Goal: Task Accomplishment & Management: Manage account settings

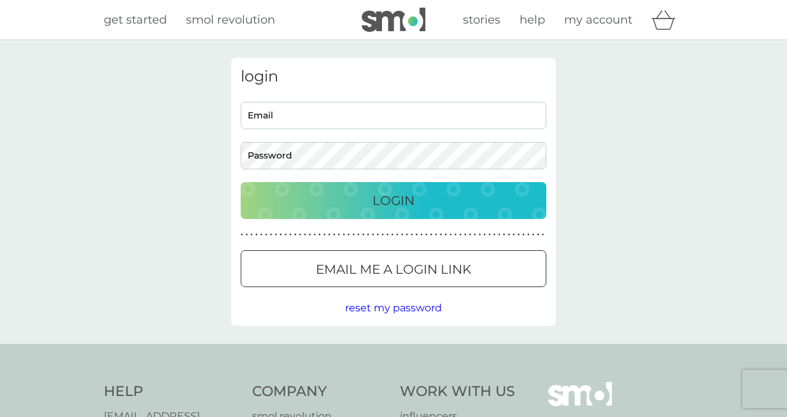
click at [371, 121] on input "Email" at bounding box center [394, 115] width 306 height 27
type input "jocornishgirl@gmail.com"
click at [372, 140] on div "jocornishgirl@gmail.com Email Password" at bounding box center [393, 136] width 315 height 68
click at [368, 199] on div "Login" at bounding box center [394, 200] width 280 height 20
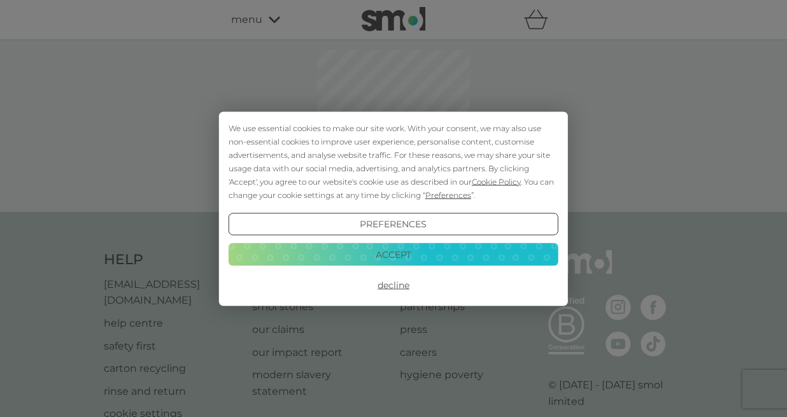
click at [366, 254] on button "Accept" at bounding box center [394, 254] width 330 height 23
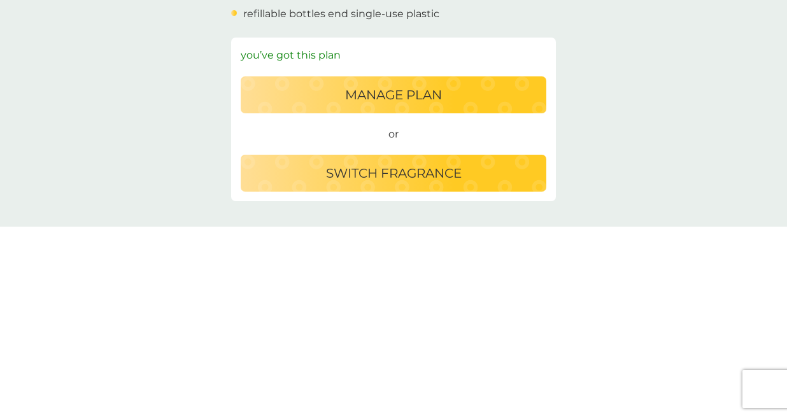
scroll to position [552, 0]
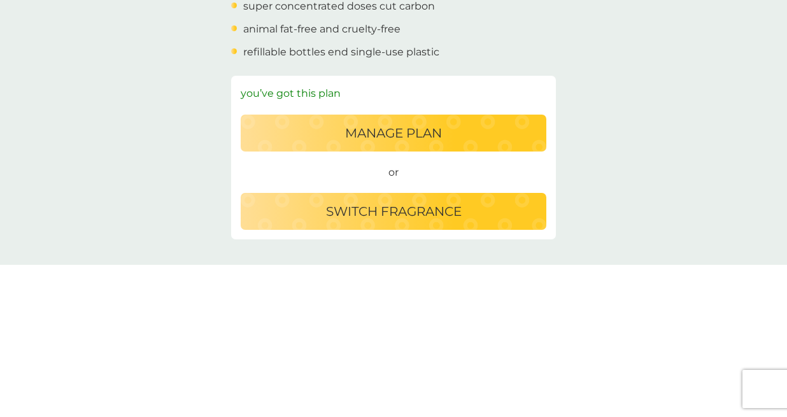
click at [366, 226] on button "switch fragrance" at bounding box center [394, 211] width 306 height 37
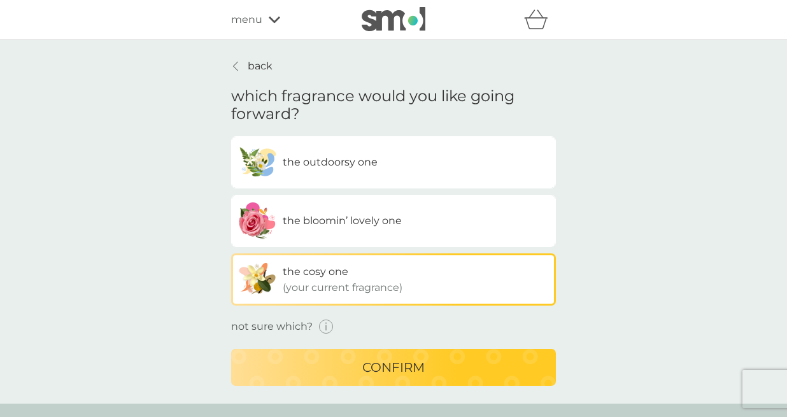
click at [327, 325] on icon "button" at bounding box center [326, 327] width 15 height 15
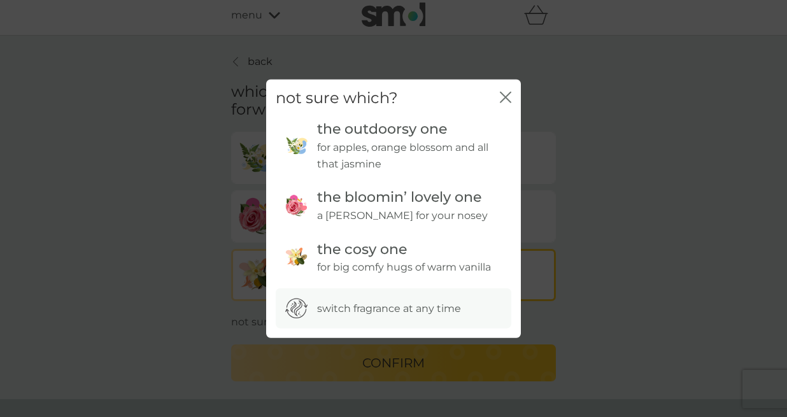
scroll to position [6, 0]
click at [513, 95] on div "not sure which? close" at bounding box center [393, 98] width 255 height 38
click at [505, 95] on icon "close" at bounding box center [505, 96] width 11 height 11
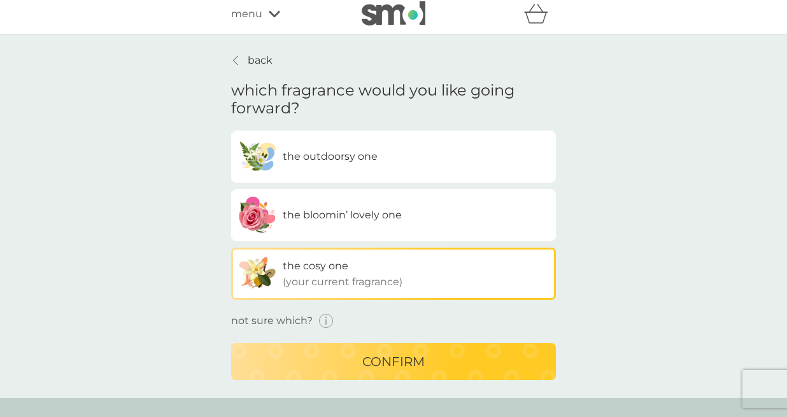
click at [352, 355] on div "confirm" at bounding box center [393, 362] width 299 height 20
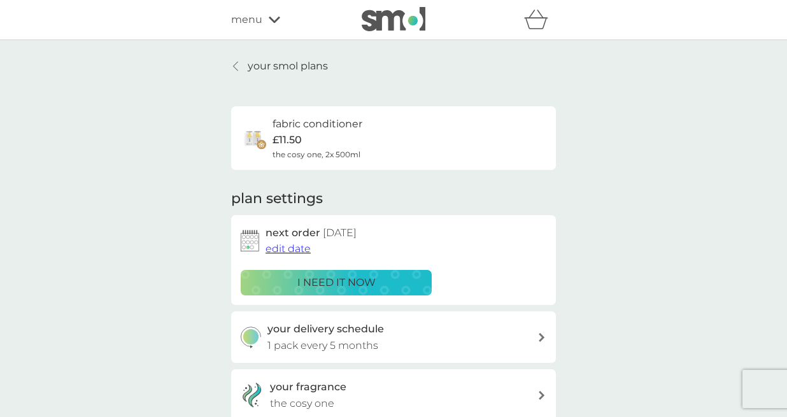
click at [257, 22] on span "menu" at bounding box center [246, 19] width 31 height 17
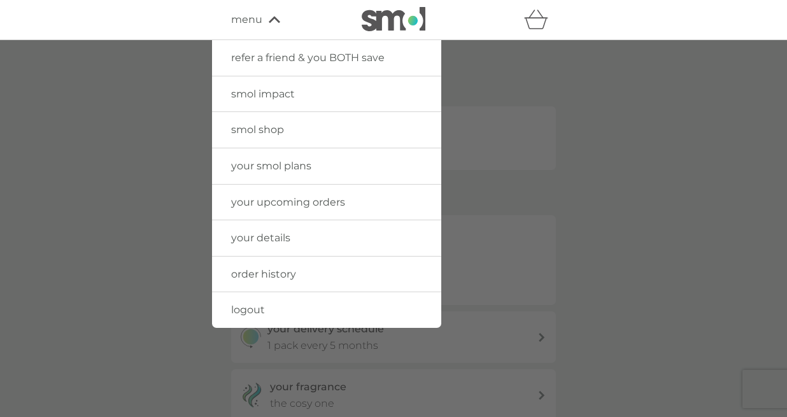
click at [262, 166] on span "your smol plans" at bounding box center [271, 166] width 80 height 12
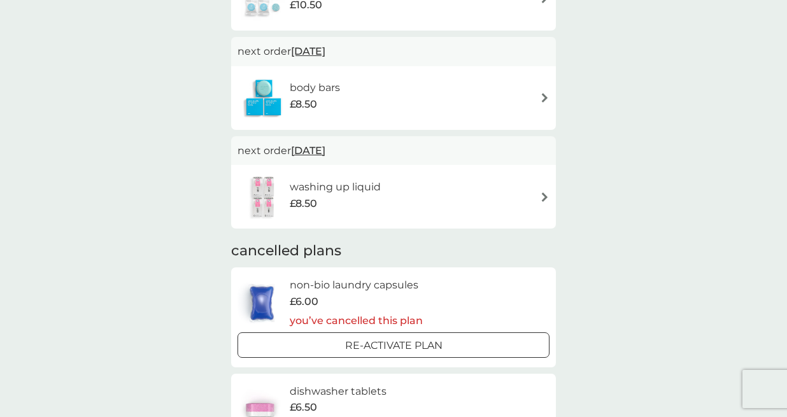
scroll to position [812, 0]
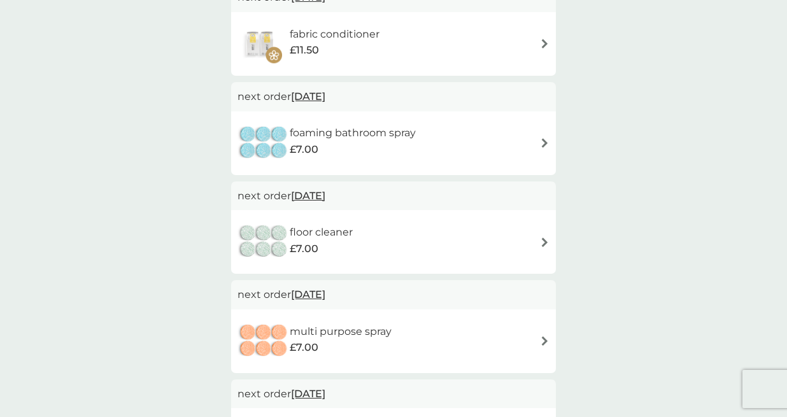
scroll to position [271, 0]
click at [520, 233] on div "floor cleaner £7.00" at bounding box center [394, 241] width 312 height 45
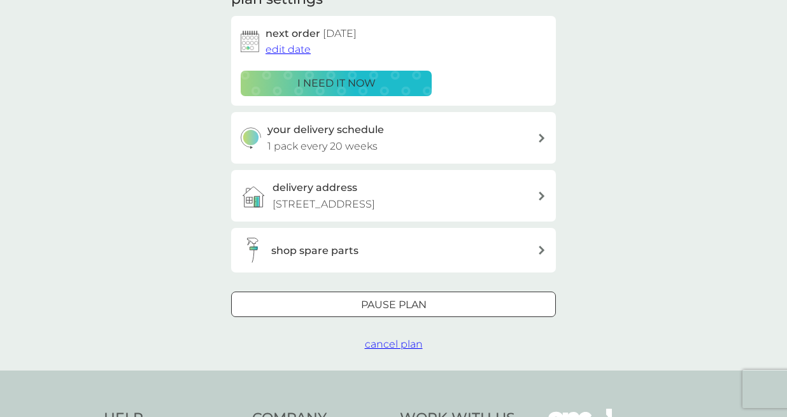
scroll to position [229, 0]
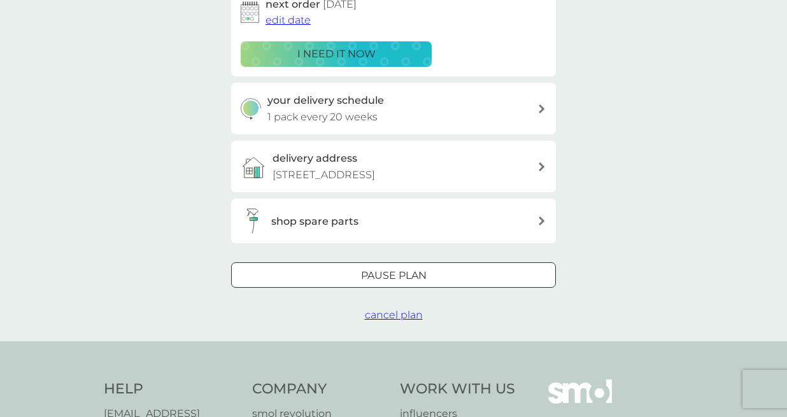
click at [387, 313] on span "cancel plan" at bounding box center [394, 315] width 58 height 12
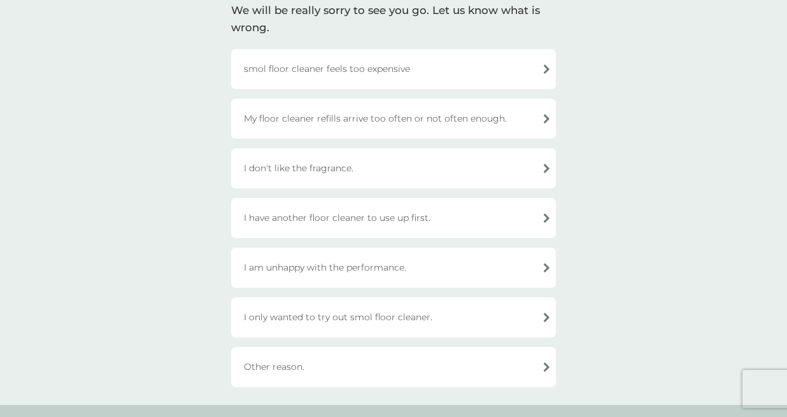
scroll to position [105, 0]
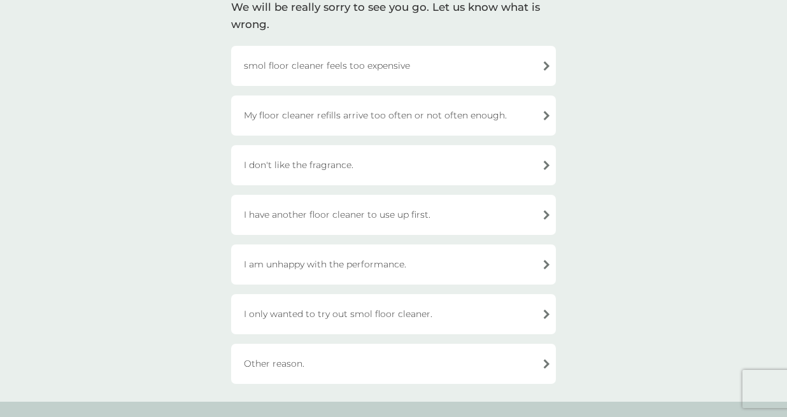
click at [374, 357] on div "Other reason." at bounding box center [393, 364] width 325 height 40
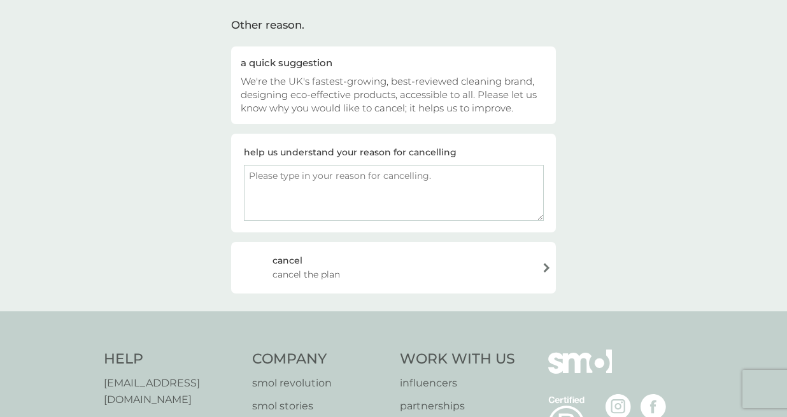
scroll to position [92, 0]
click at [290, 253] on div "cancel" at bounding box center [288, 259] width 30 height 14
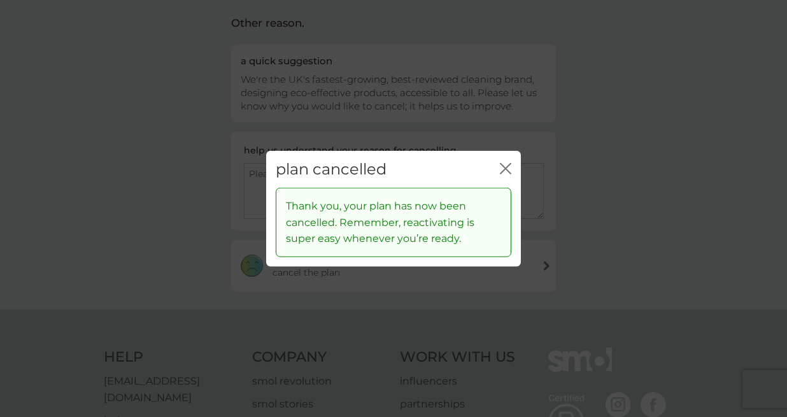
click at [509, 163] on icon "close" at bounding box center [505, 167] width 11 height 11
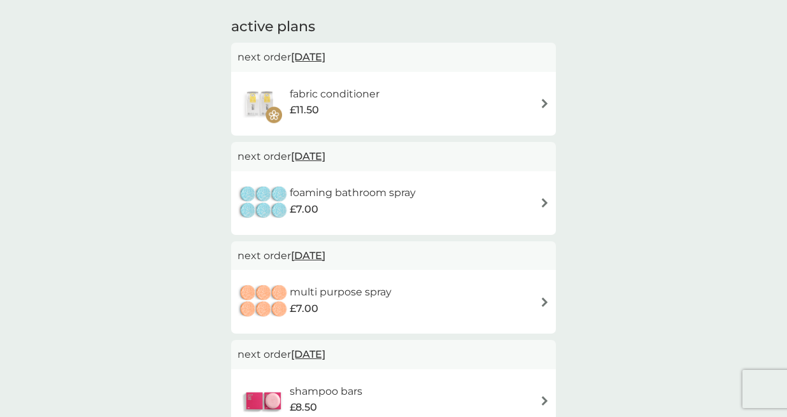
scroll to position [212, 0]
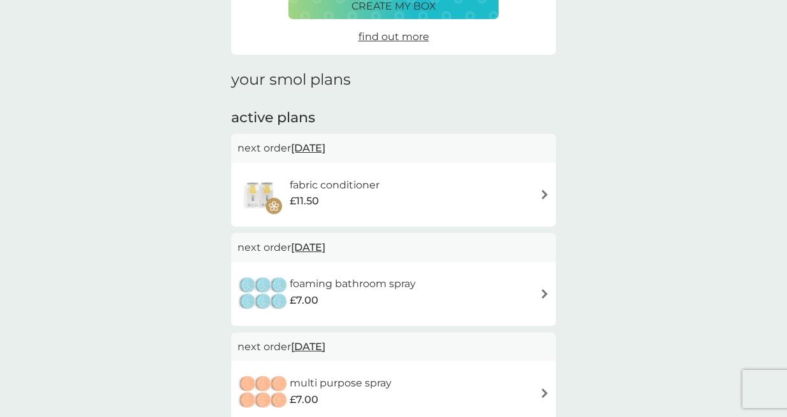
scroll to position [117, 0]
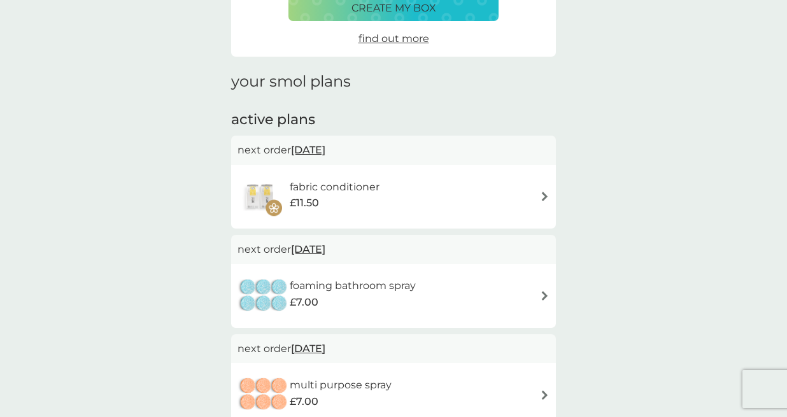
click at [555, 196] on div "fabric conditioner £11.50" at bounding box center [393, 197] width 325 height 64
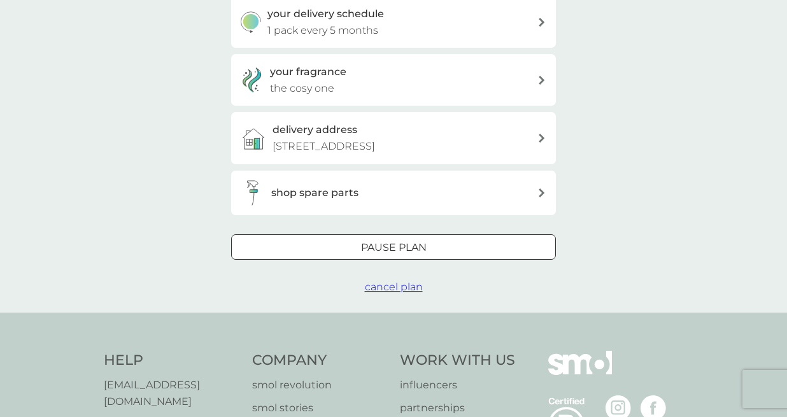
scroll to position [400, 0]
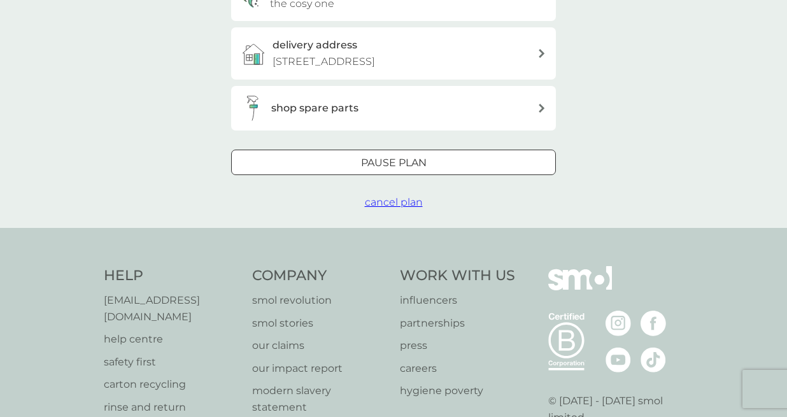
click at [392, 203] on span "cancel plan" at bounding box center [394, 202] width 58 height 12
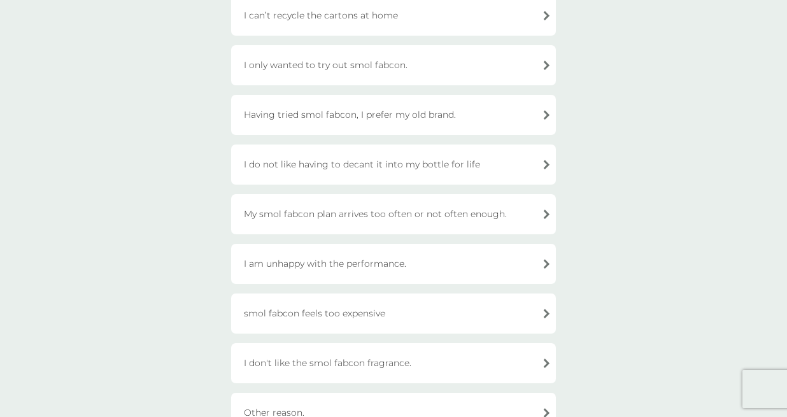
scroll to position [256, 0]
click at [378, 322] on div "smol fabcon feels too expensive" at bounding box center [393, 312] width 325 height 40
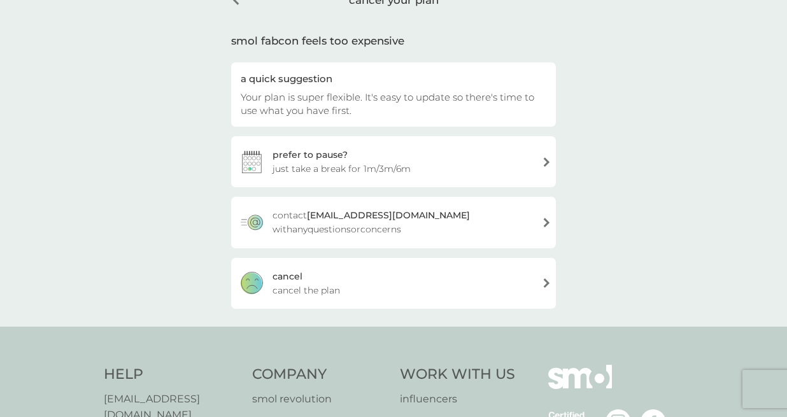
scroll to position [76, 0]
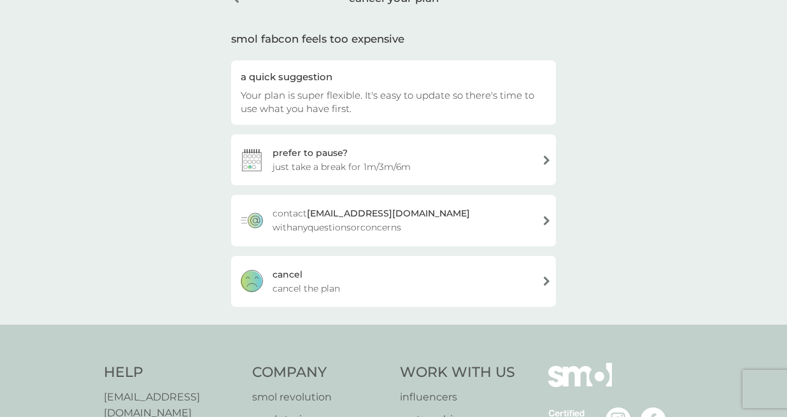
click at [382, 277] on div "cancel cancel the plan" at bounding box center [393, 281] width 325 height 51
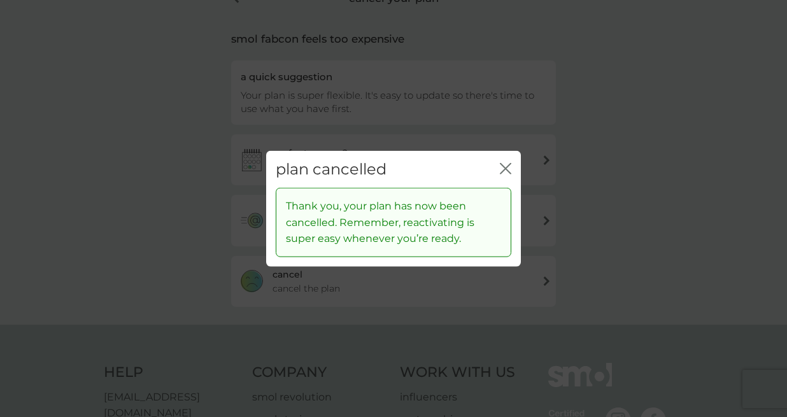
click at [515, 168] on div "plan cancelled close" at bounding box center [393, 169] width 255 height 38
click at [503, 171] on icon "close" at bounding box center [505, 167] width 11 height 11
